Goal: Task Accomplishment & Management: Manage account settings

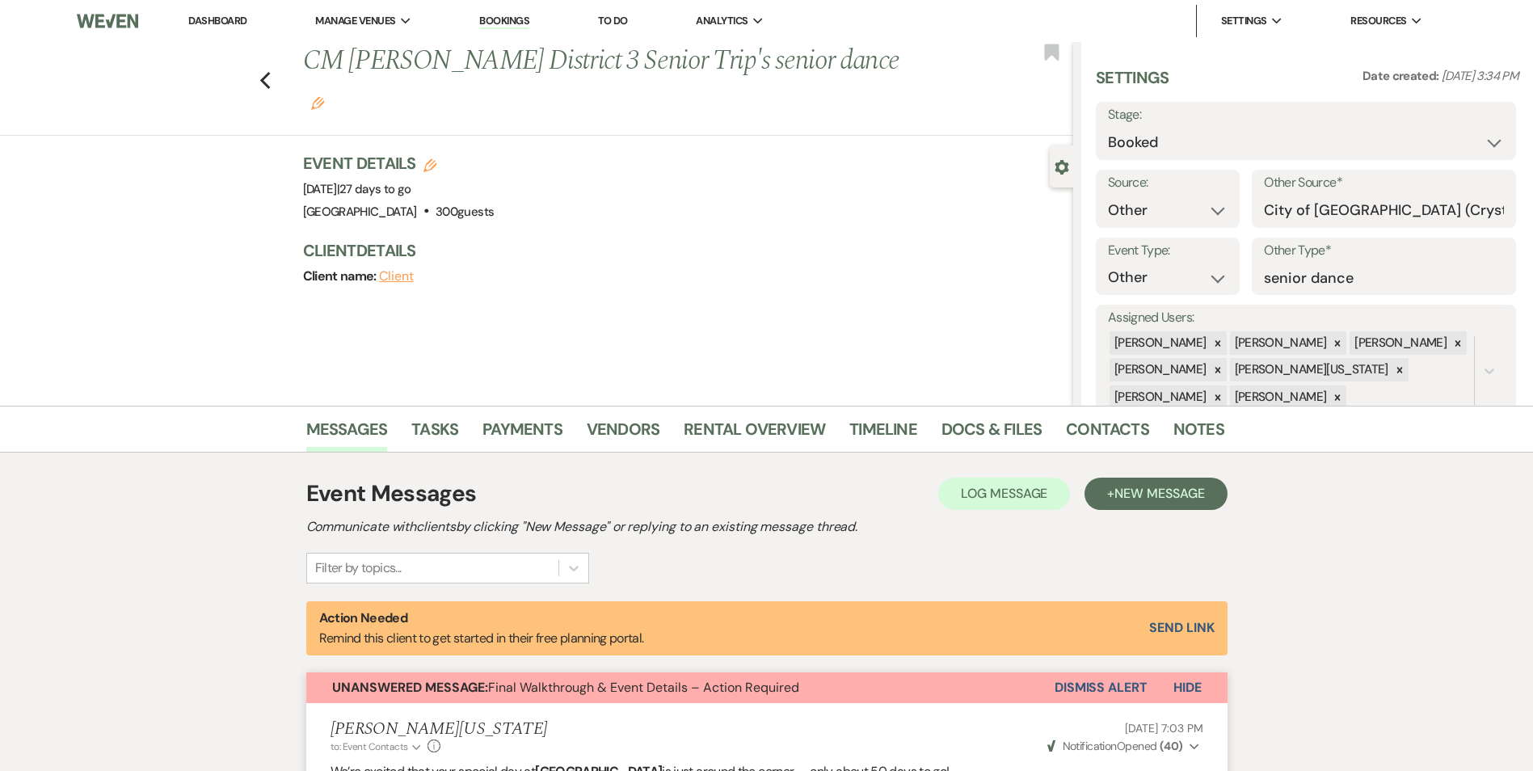
click at [489, 13] on li "Bookings" at bounding box center [504, 21] width 66 height 32
click at [494, 14] on link "Bookings" at bounding box center [504, 21] width 50 height 15
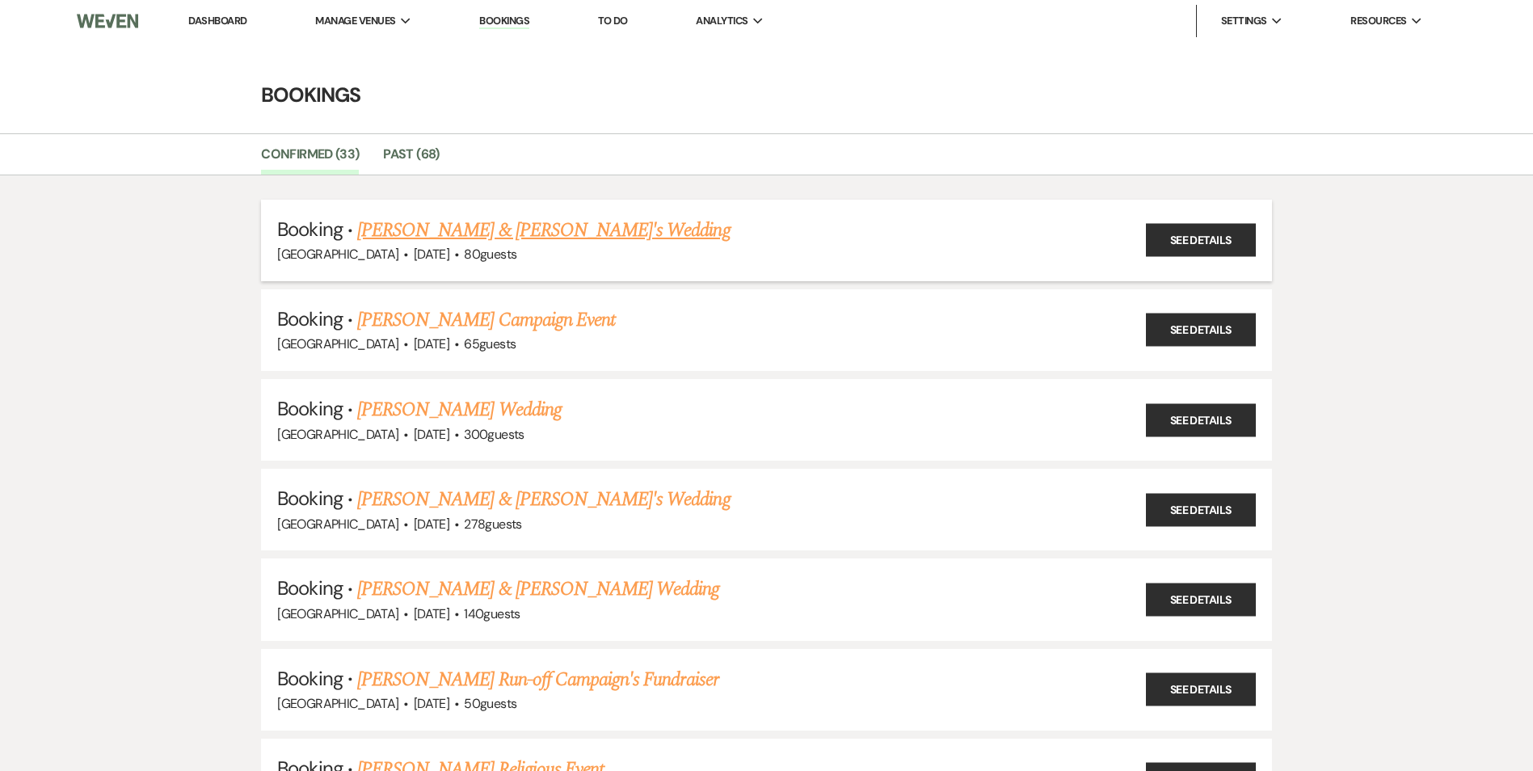
click at [436, 229] on link "[PERSON_NAME] & [PERSON_NAME]'s Wedding" at bounding box center [543, 230] width 373 height 29
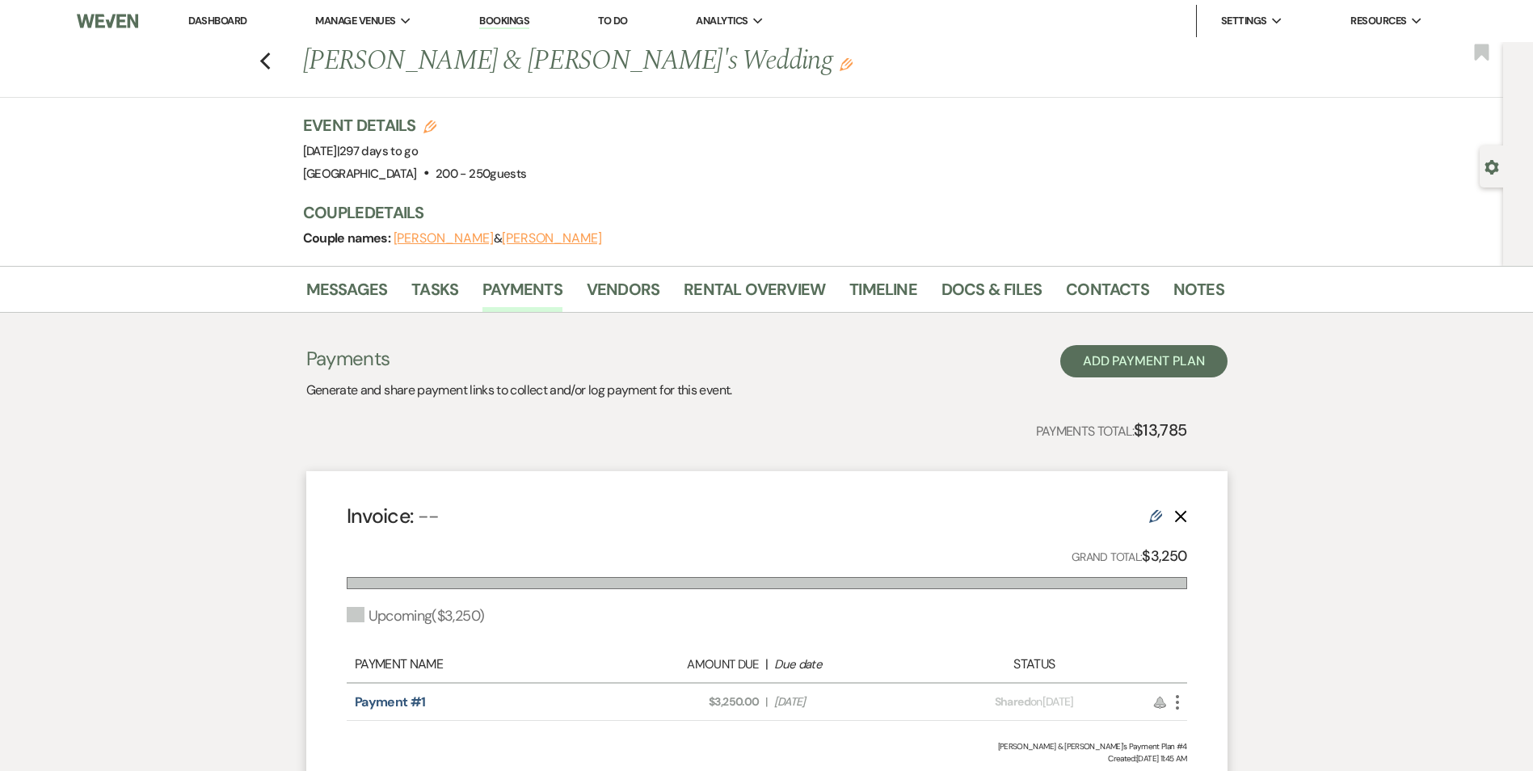
click at [511, 16] on link "Bookings" at bounding box center [504, 21] width 50 height 15
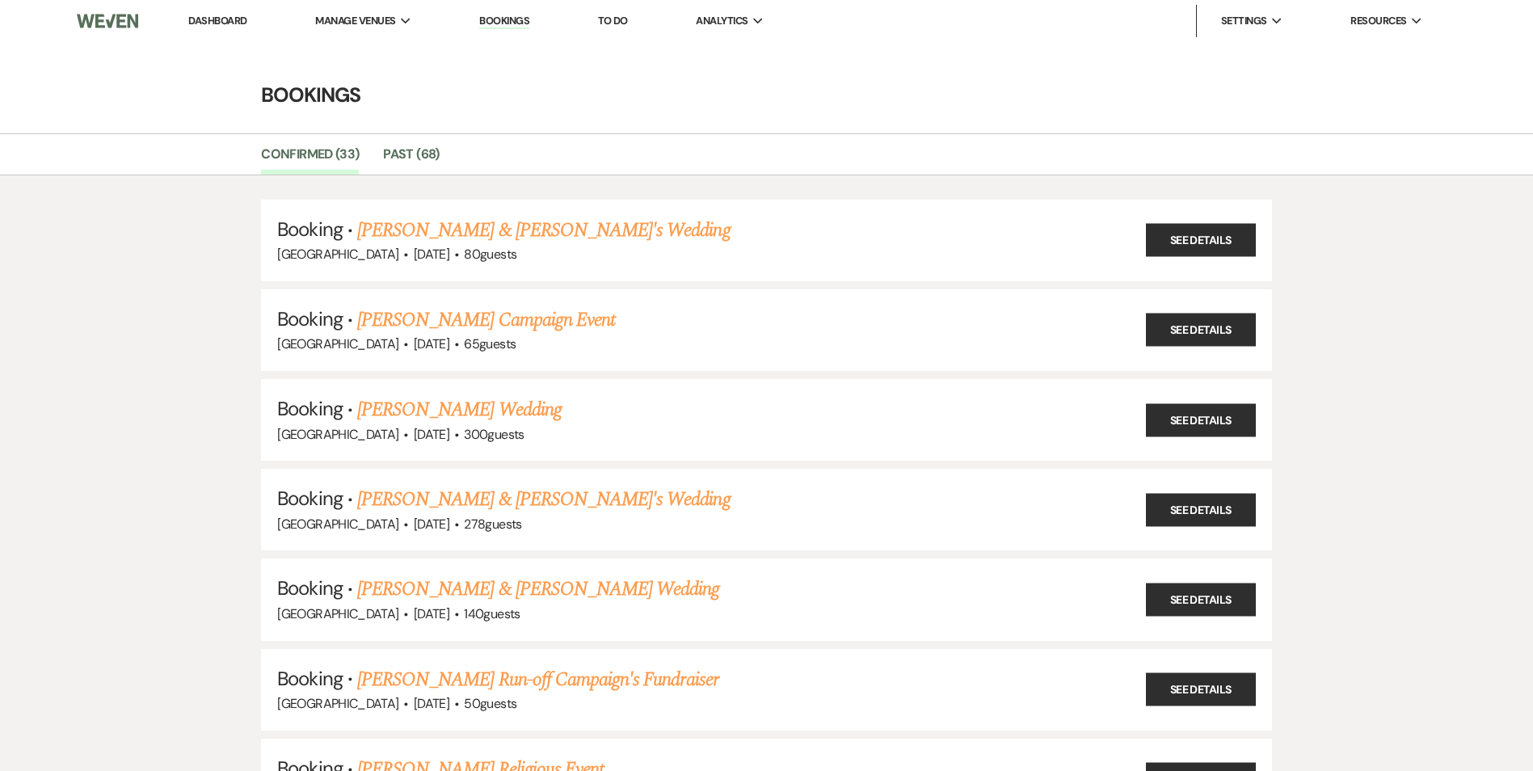
click at [406, 402] on link "[PERSON_NAME] Wedding" at bounding box center [459, 409] width 204 height 29
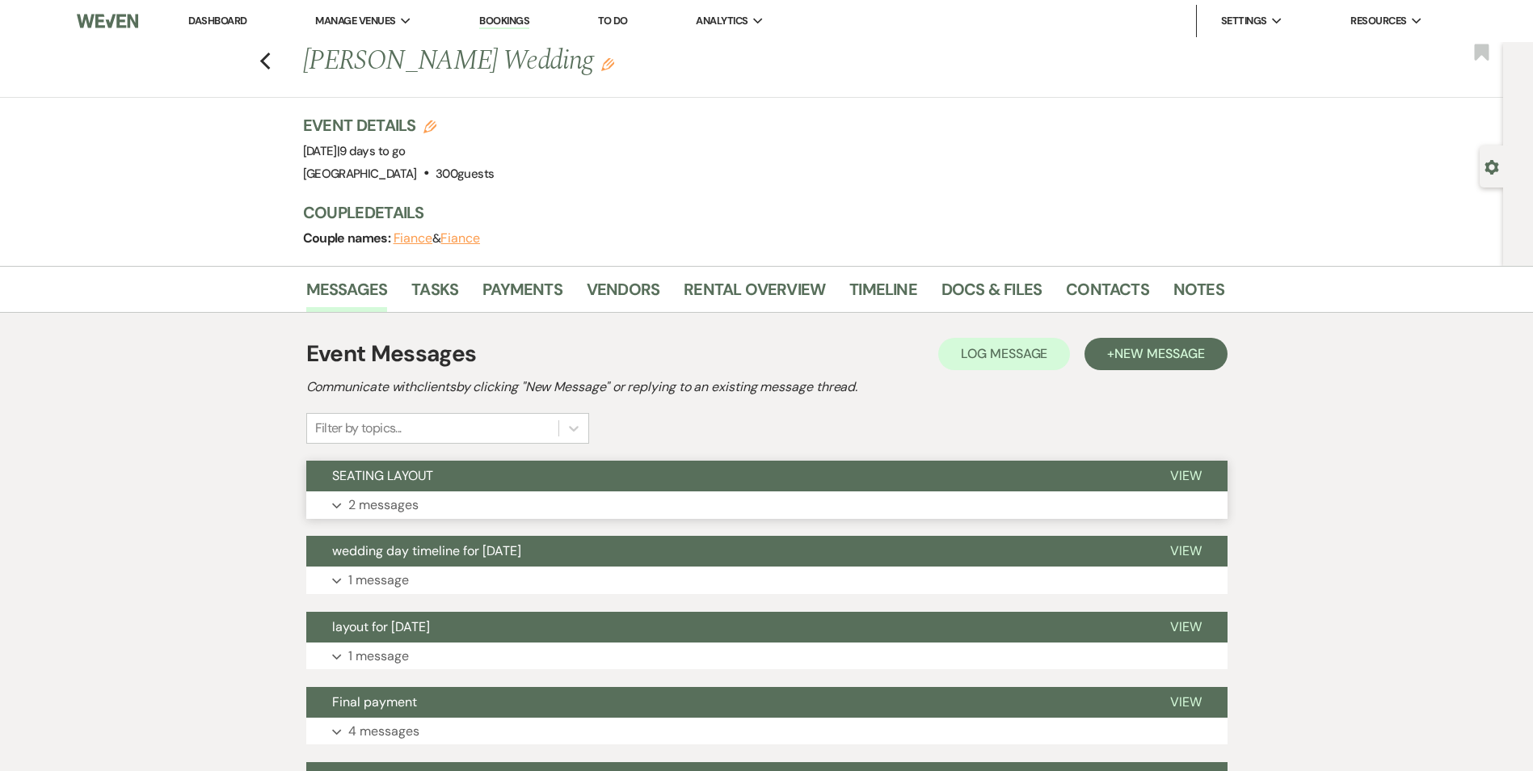
click at [402, 475] on span "SEATING LAYOUT" at bounding box center [382, 475] width 101 height 17
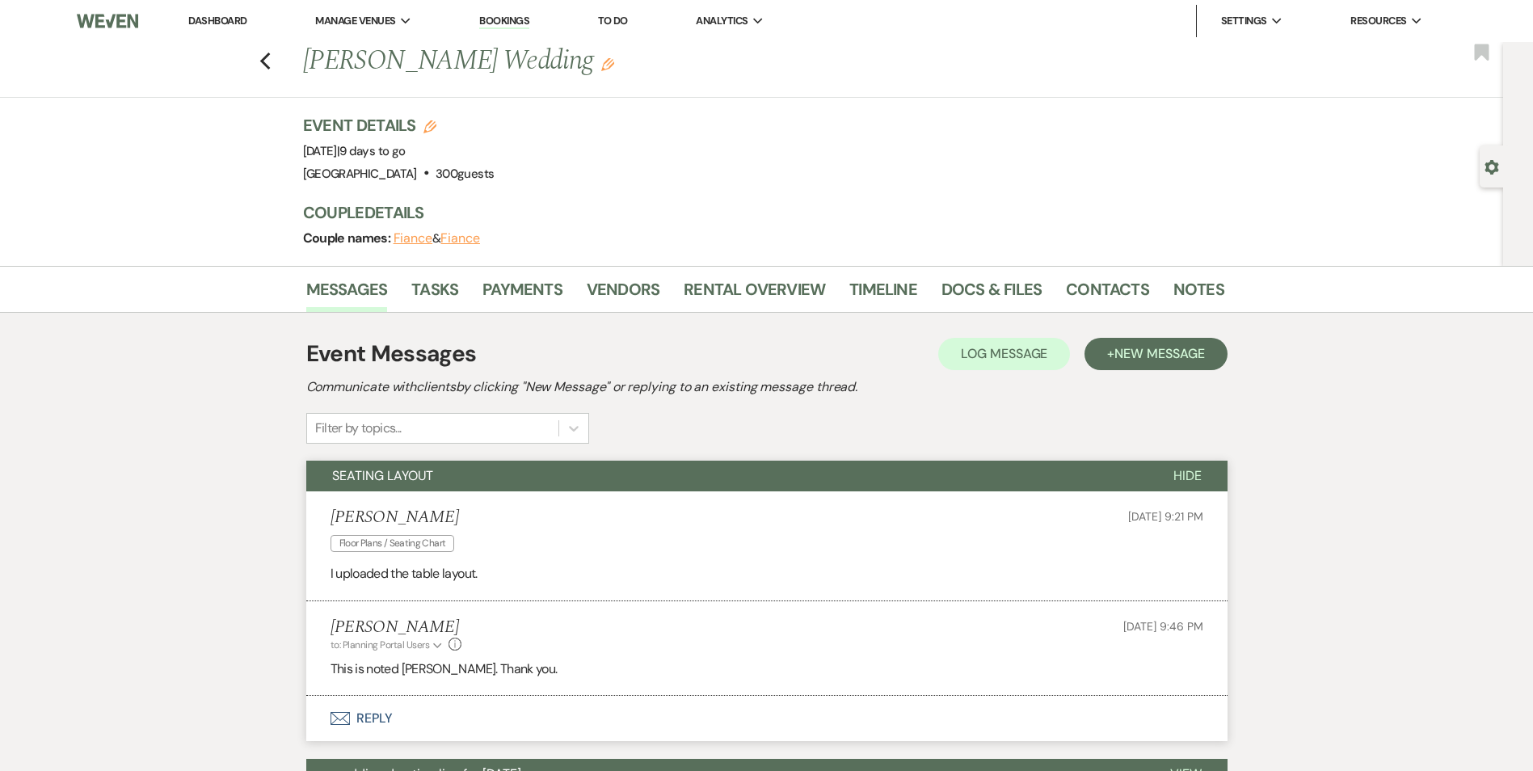
click at [404, 494] on li "[PERSON_NAME] Floor Plans / Seating Chart [DATE] 9:21 PM I uploaded the table l…" at bounding box center [766, 546] width 921 height 110
click at [414, 481] on span "SEATING LAYOUT" at bounding box center [382, 475] width 101 height 17
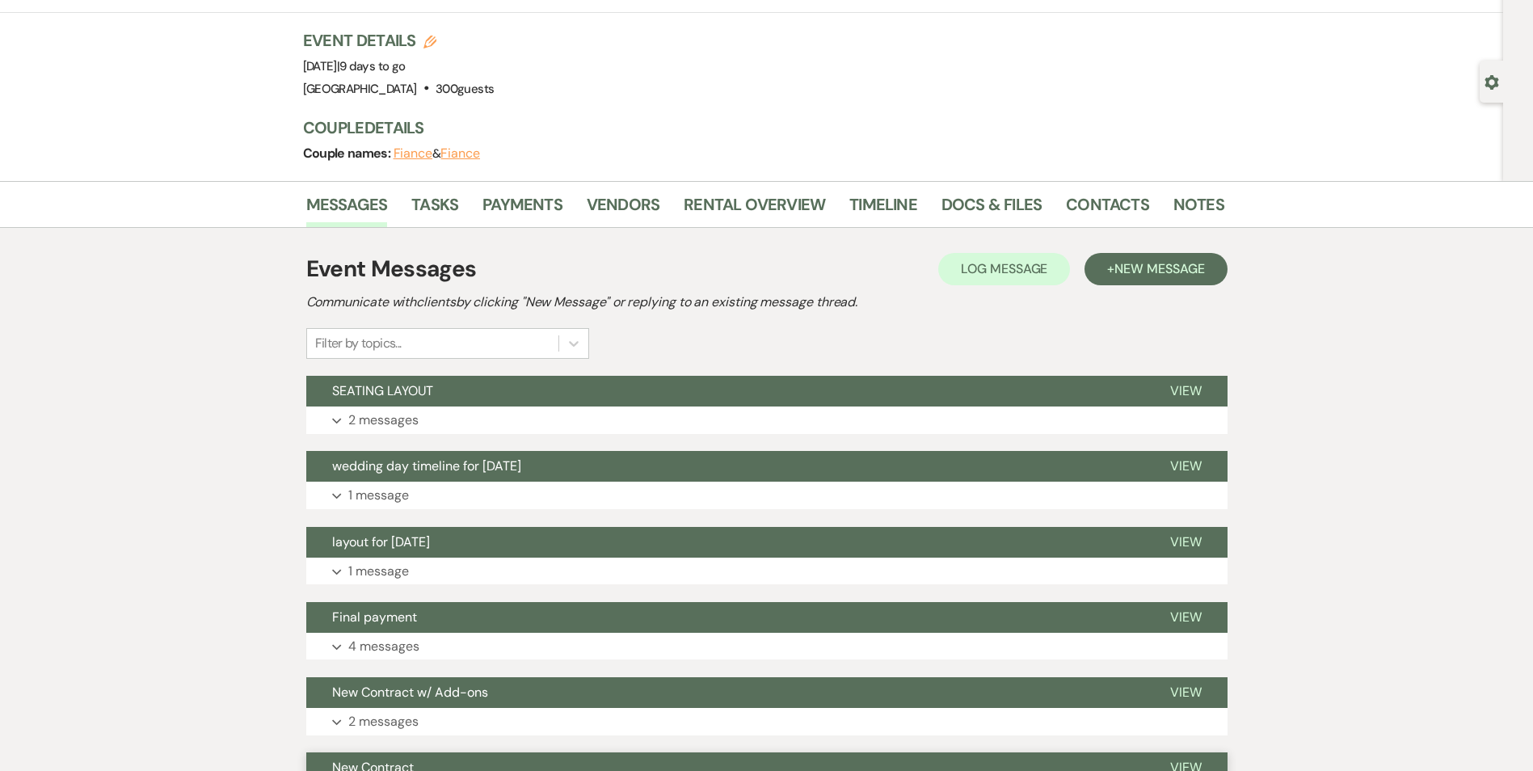
scroll to position [404, 0]
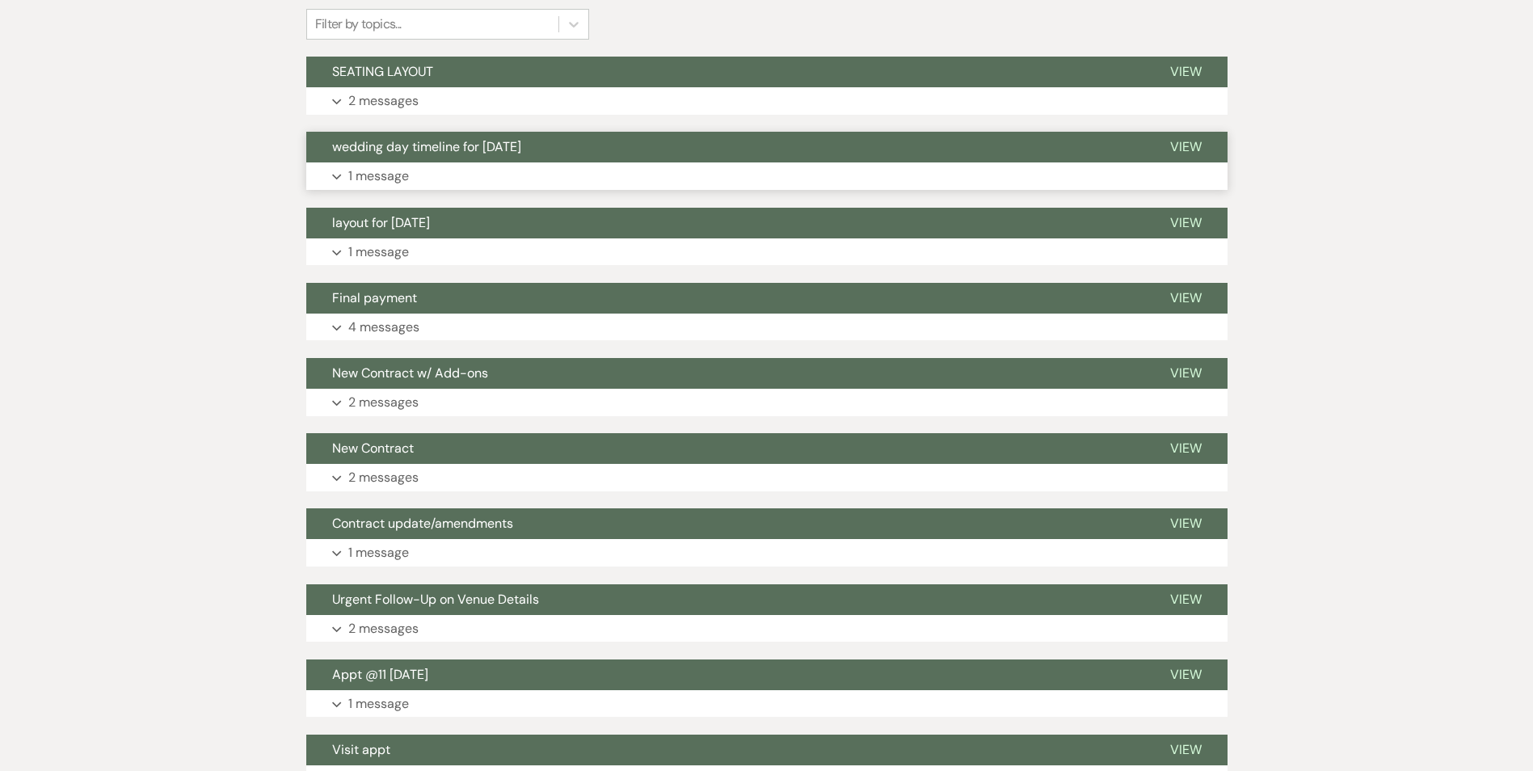
click at [456, 161] on button "wedding day timeline for [DATE]" at bounding box center [725, 147] width 838 height 31
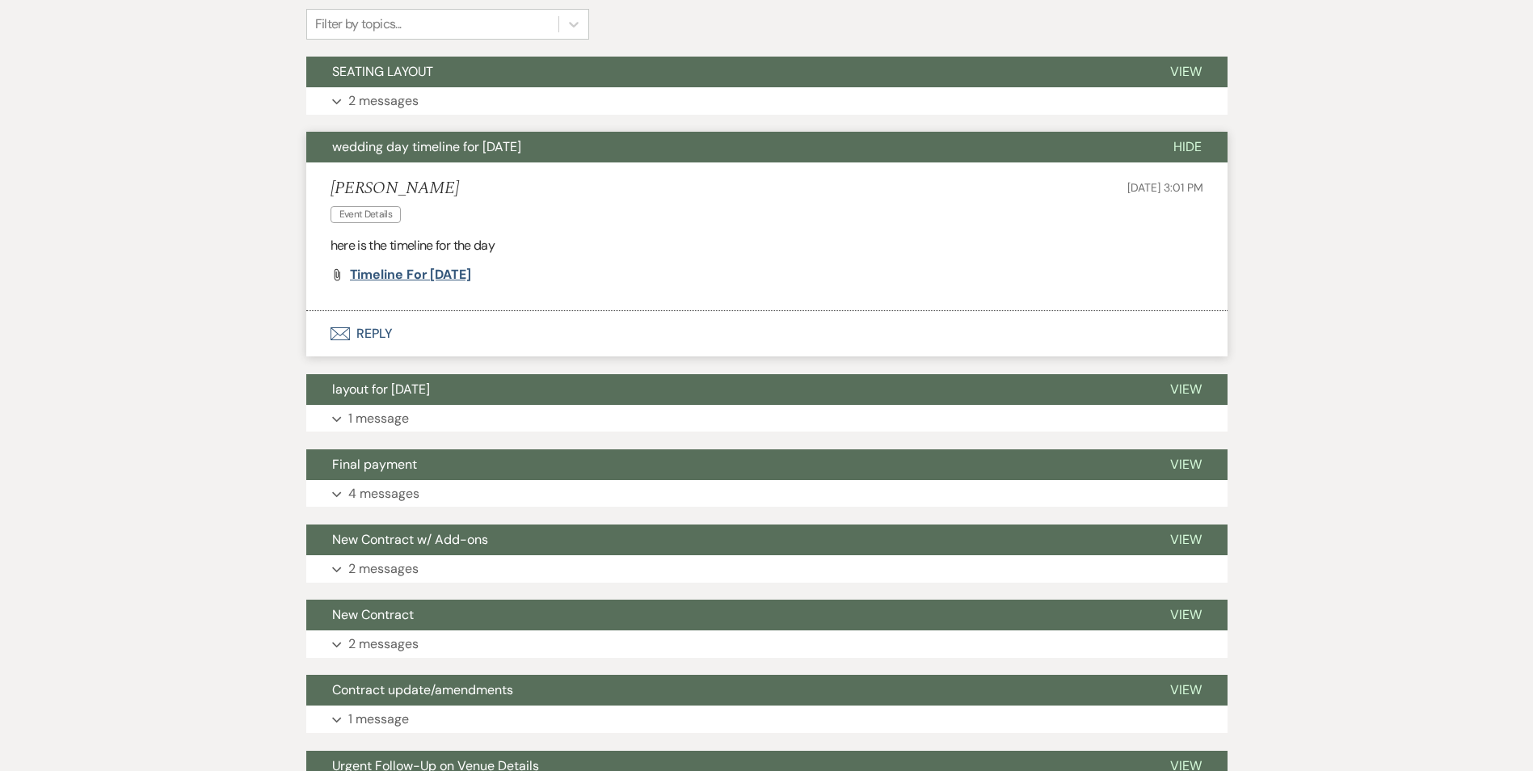
click at [433, 270] on span "Timeline for [DATE]" at bounding box center [410, 274] width 121 height 17
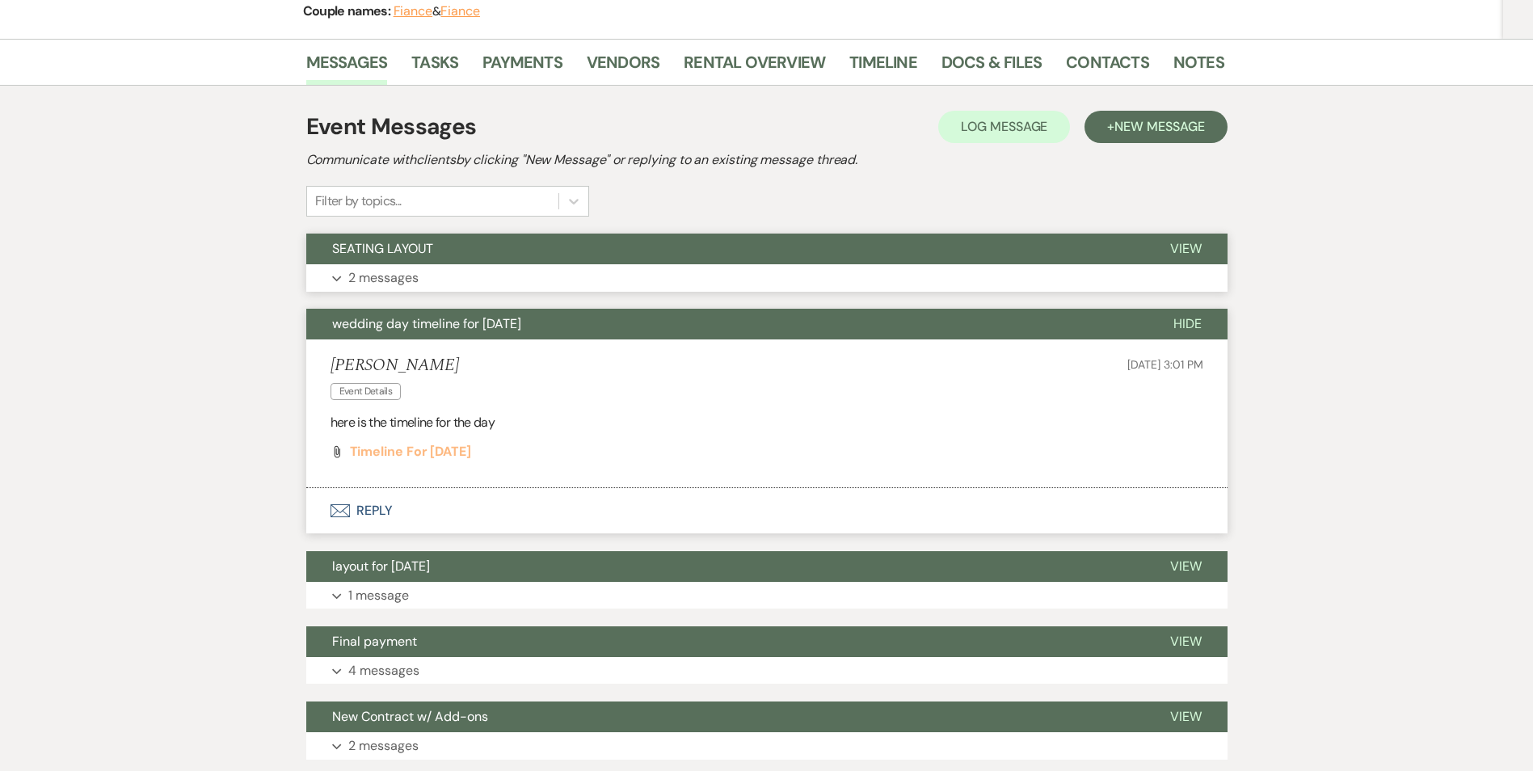
scroll to position [0, 0]
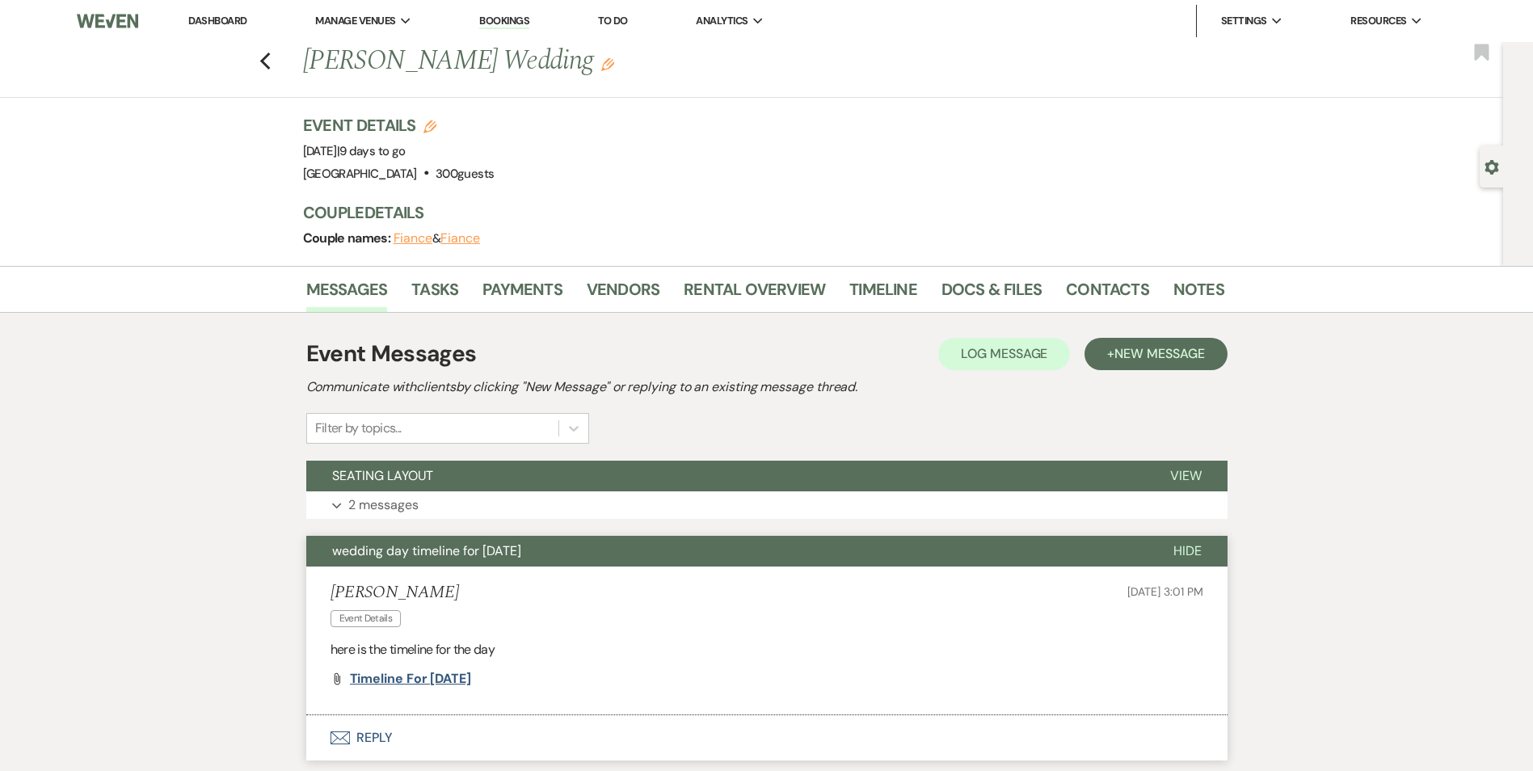
click at [471, 679] on span "Timeline for [DATE]" at bounding box center [410, 678] width 121 height 17
click at [270, 62] on use "button" at bounding box center [264, 62] width 11 height 18
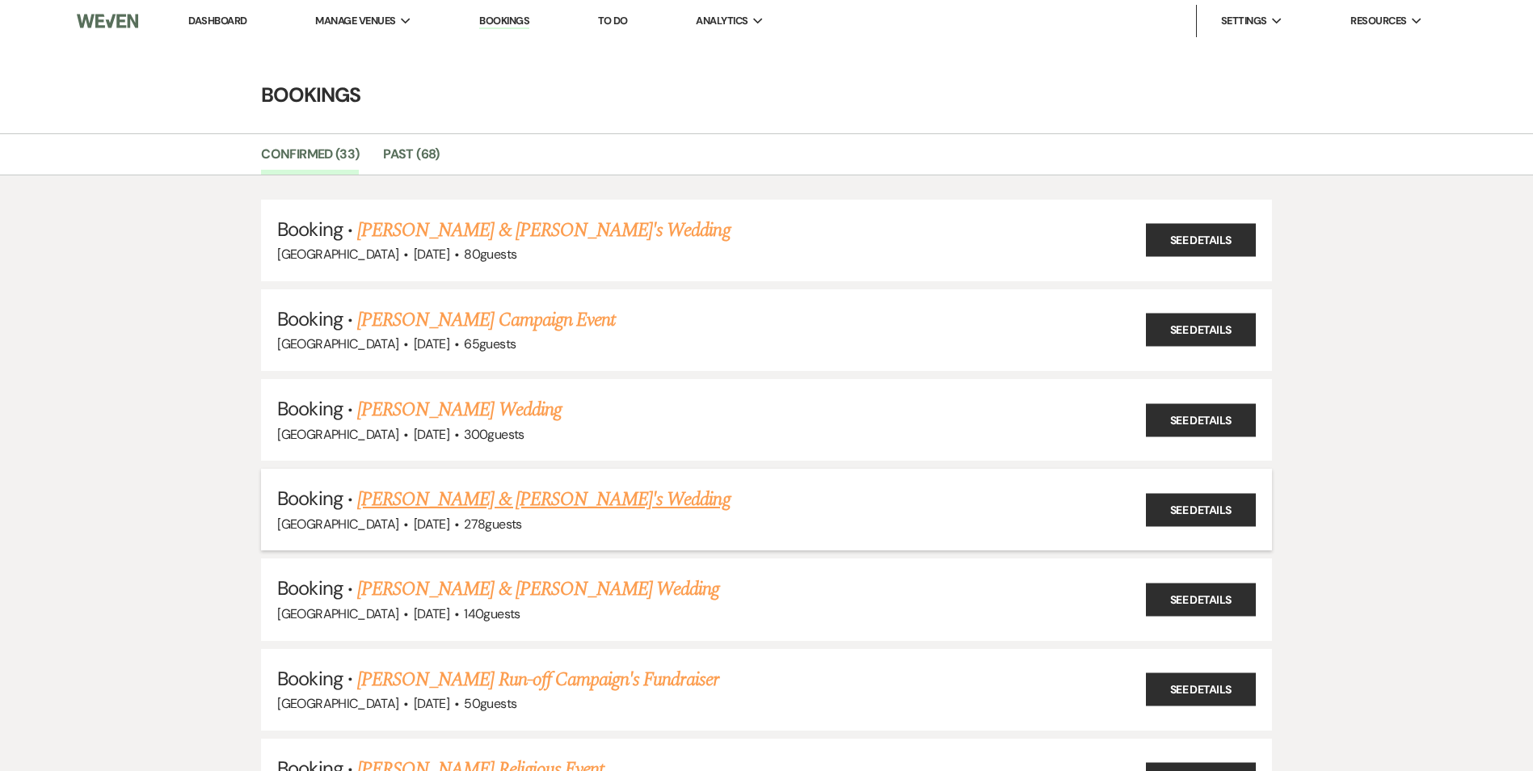
click at [434, 502] on link "[PERSON_NAME] & [PERSON_NAME]'s Wedding" at bounding box center [543, 499] width 373 height 29
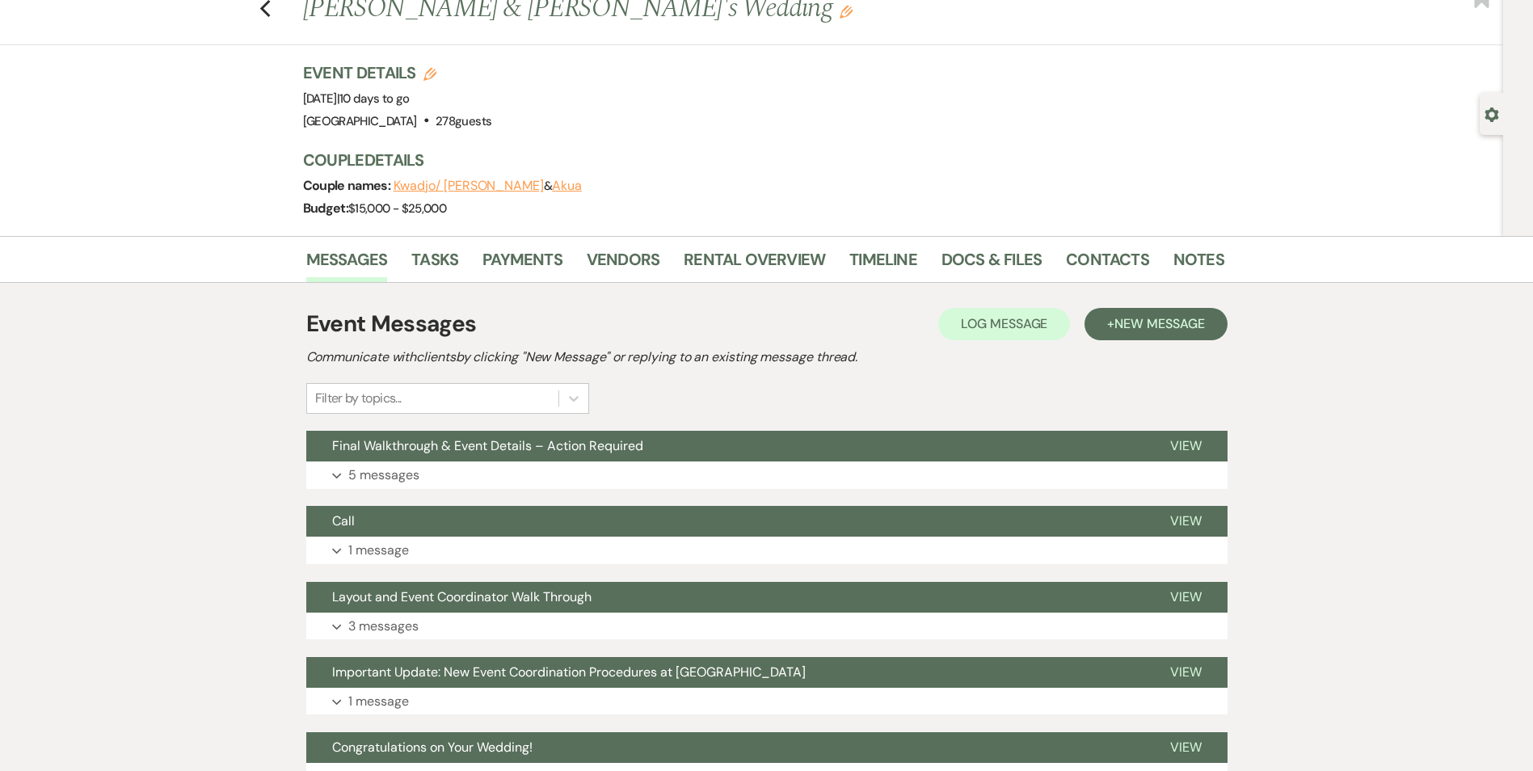
scroll to position [81, 0]
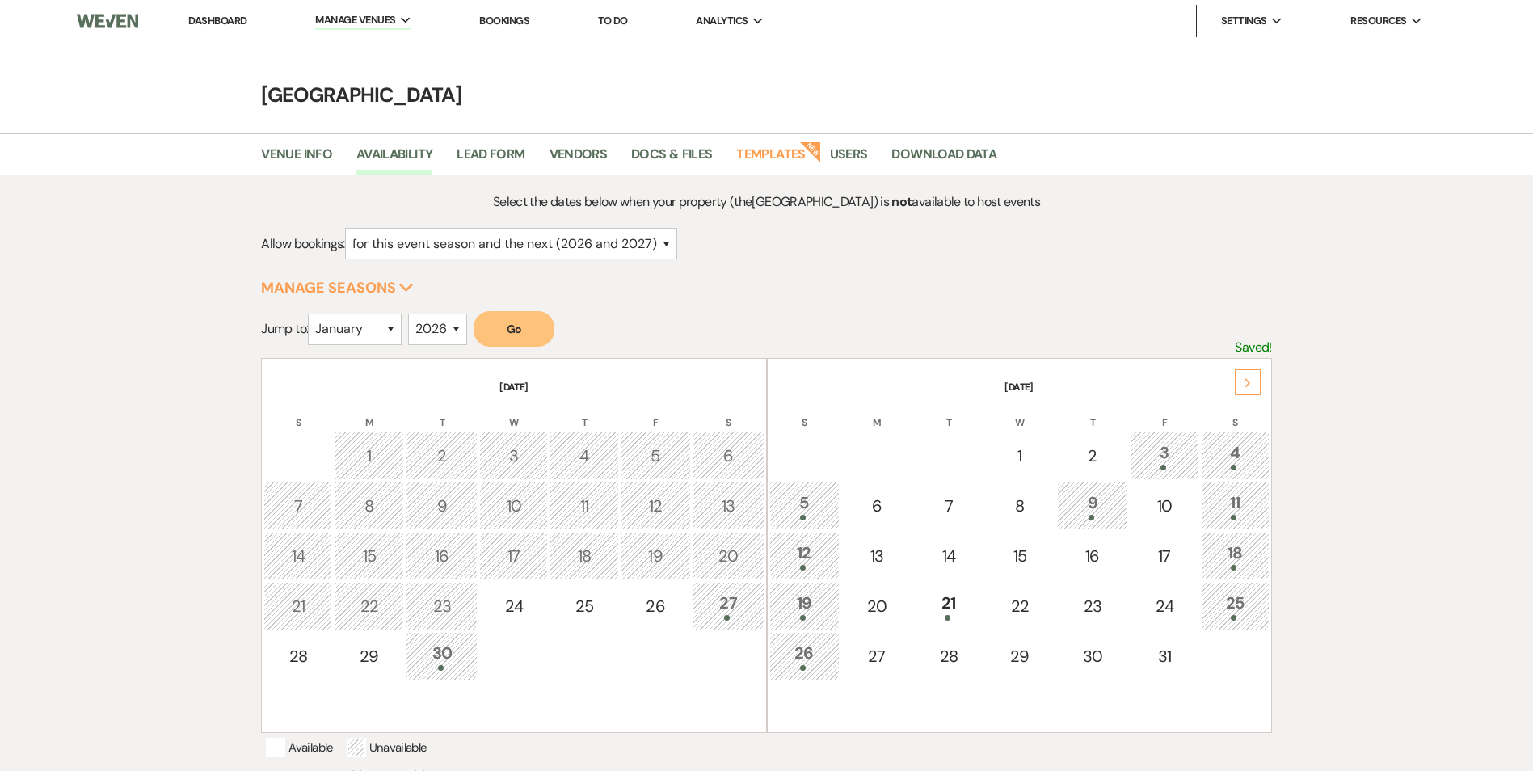
select select "2"
select select "2026"
click at [481, 14] on li "Bookings" at bounding box center [504, 21] width 66 height 32
click at [496, 15] on link "Bookings" at bounding box center [504, 21] width 50 height 14
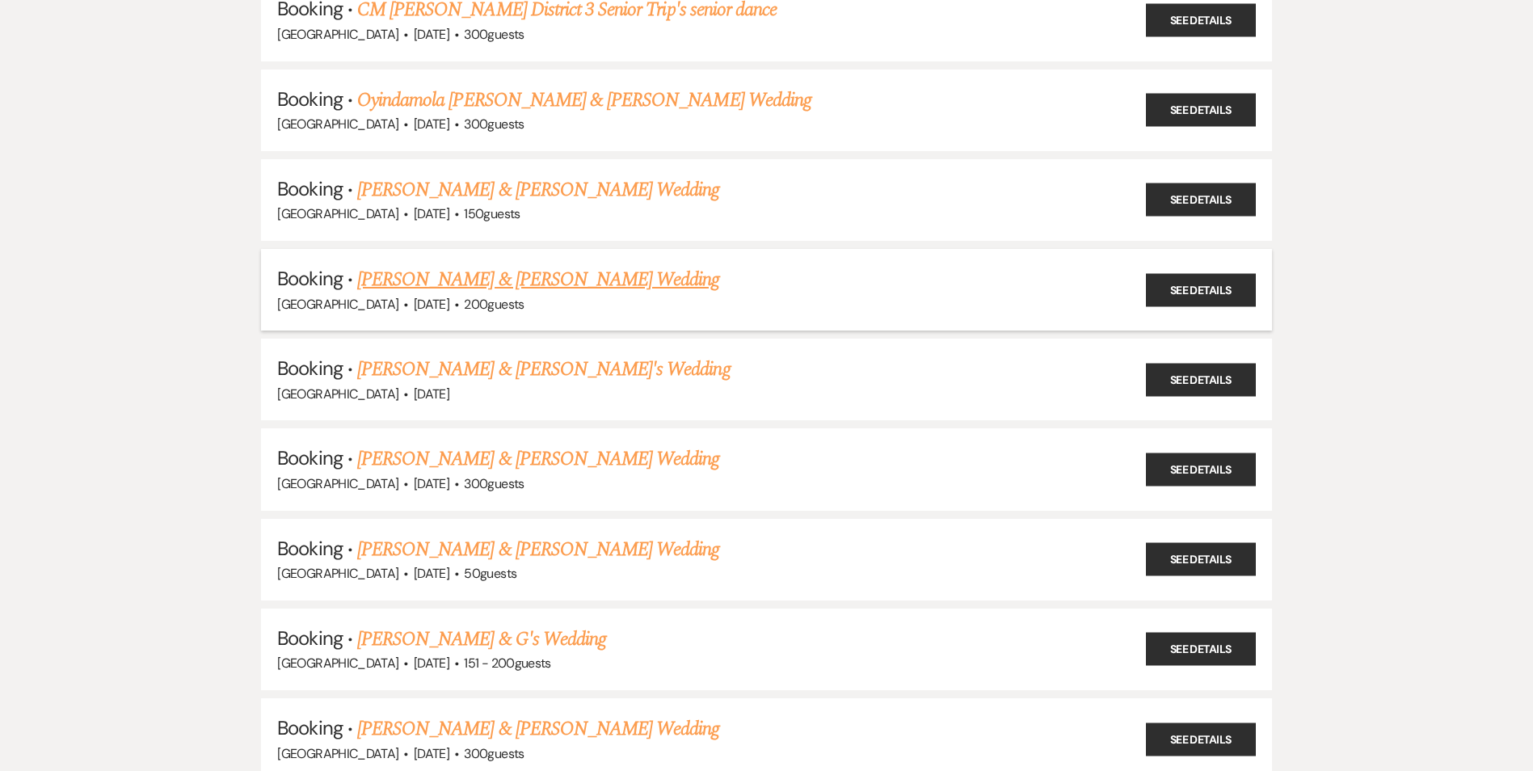
scroll to position [1293, 0]
